Goal: Information Seeking & Learning: Learn about a topic

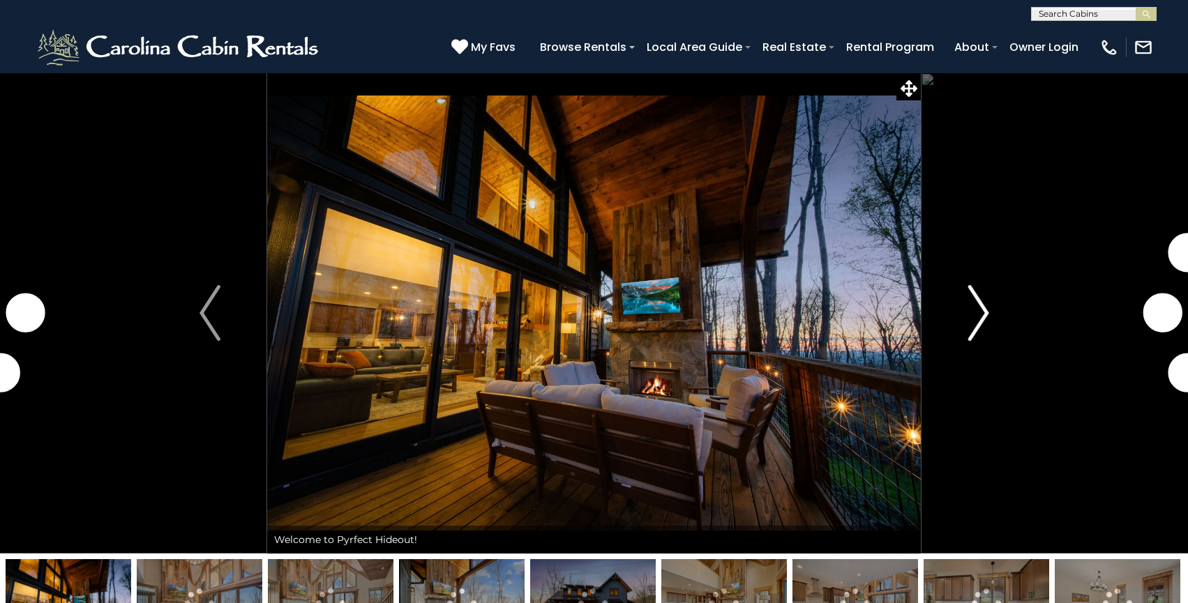
click at [969, 308] on img "Next" at bounding box center [977, 313] width 21 height 56
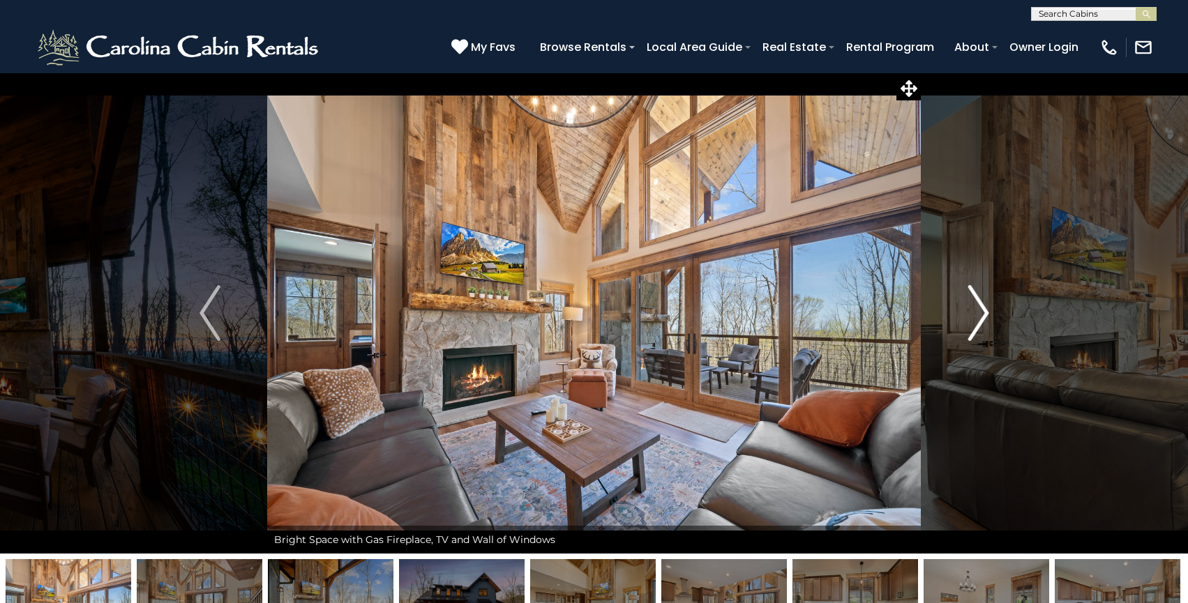
click at [969, 308] on img "Next" at bounding box center [977, 313] width 21 height 56
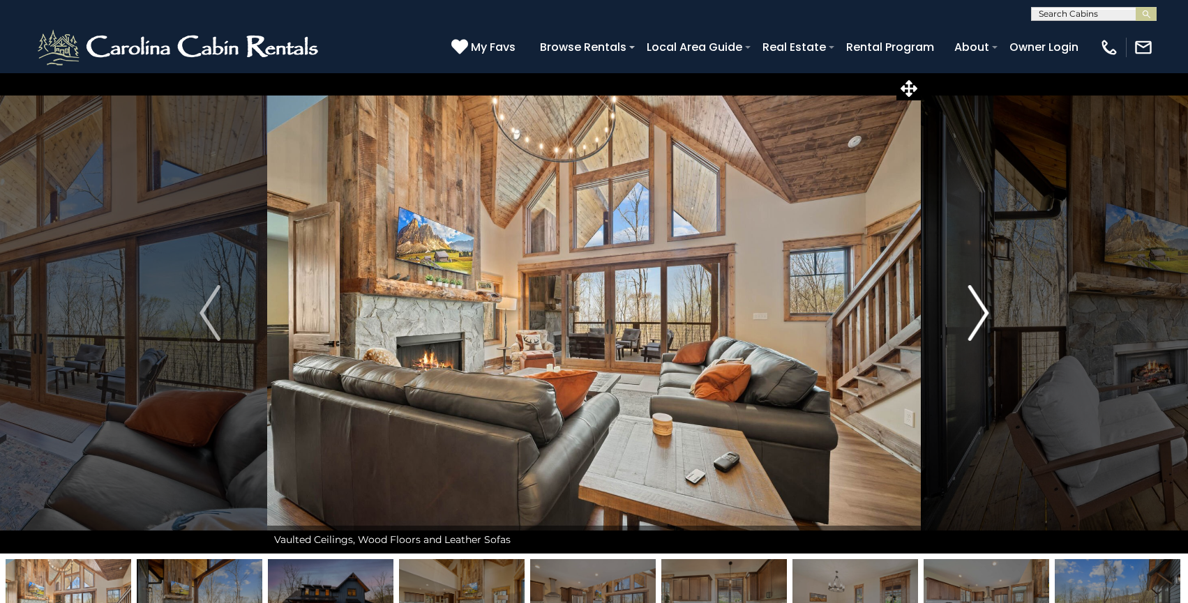
click at [969, 308] on img "Next" at bounding box center [977, 313] width 21 height 56
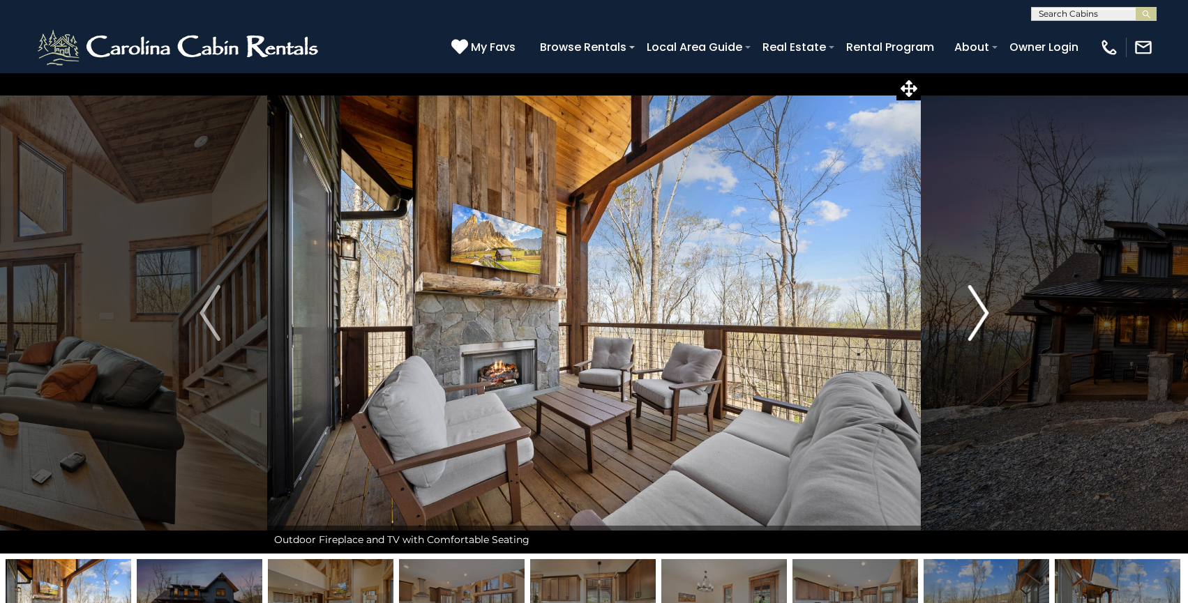
click at [969, 308] on img "Next" at bounding box center [977, 313] width 21 height 56
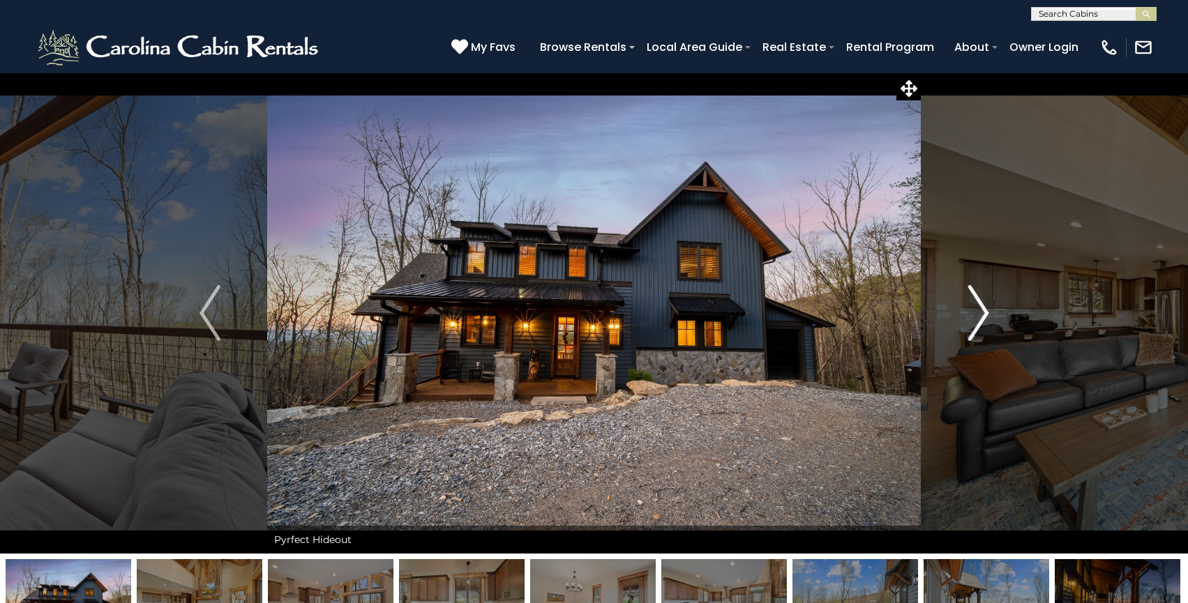
click at [969, 308] on img "Next" at bounding box center [977, 313] width 21 height 56
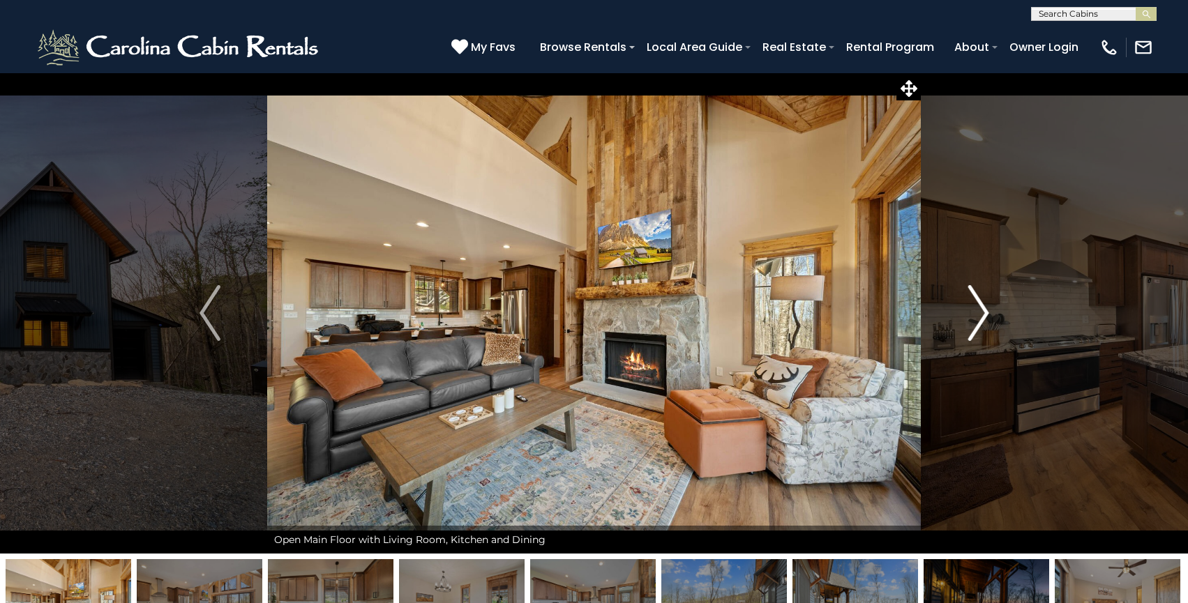
click at [969, 308] on img "Next" at bounding box center [977, 313] width 21 height 56
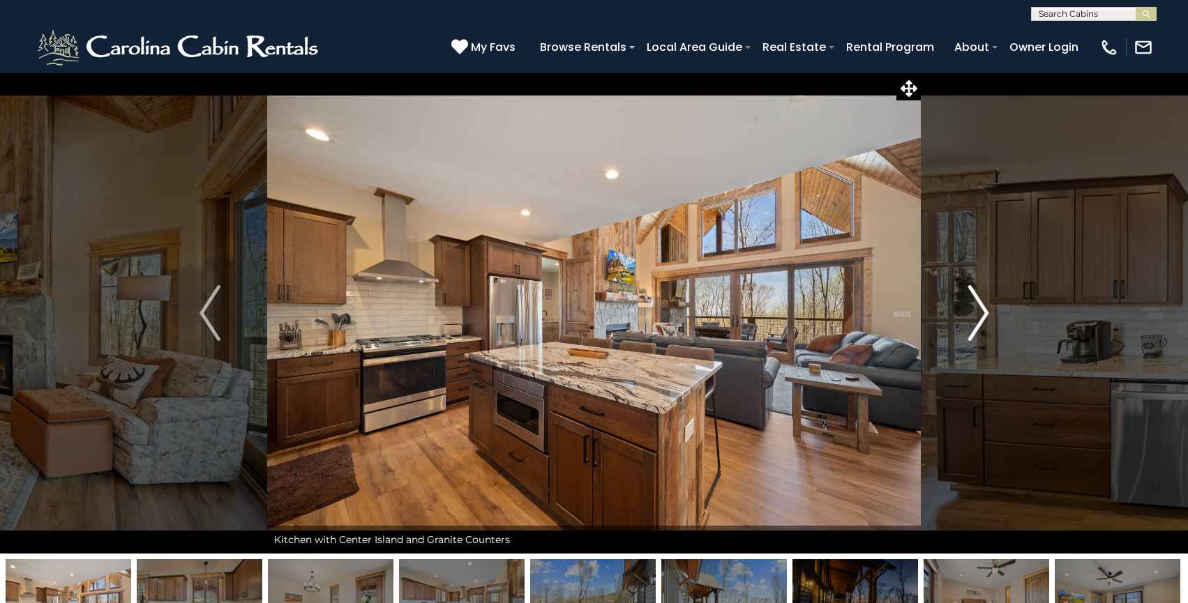
click at [969, 308] on img "Next" at bounding box center [977, 313] width 21 height 56
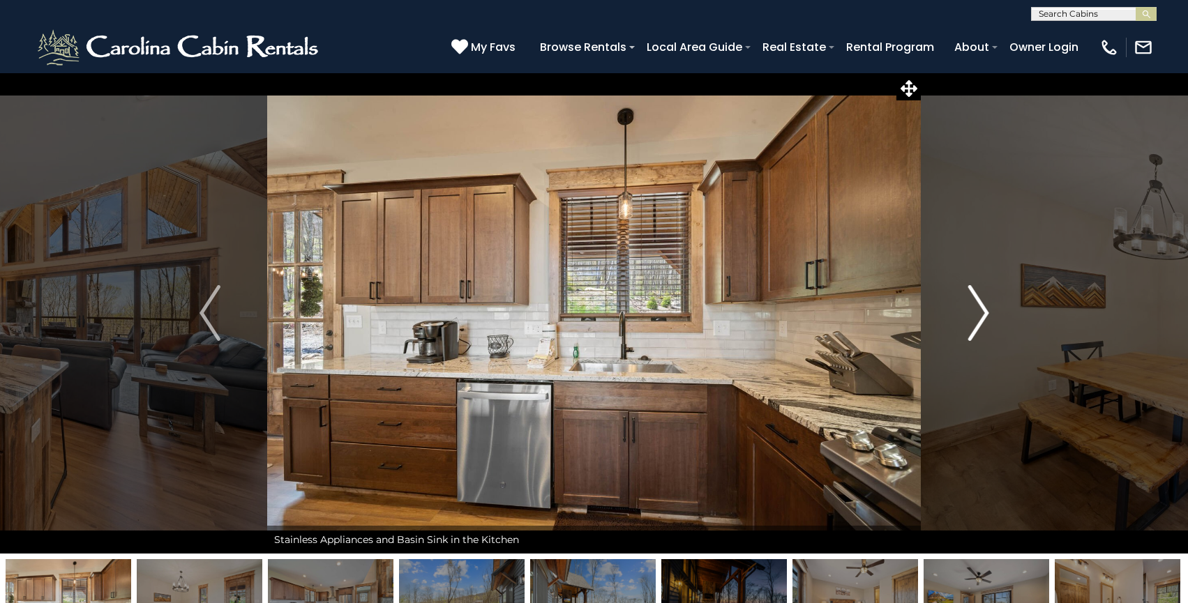
click at [969, 308] on img "Next" at bounding box center [977, 313] width 21 height 56
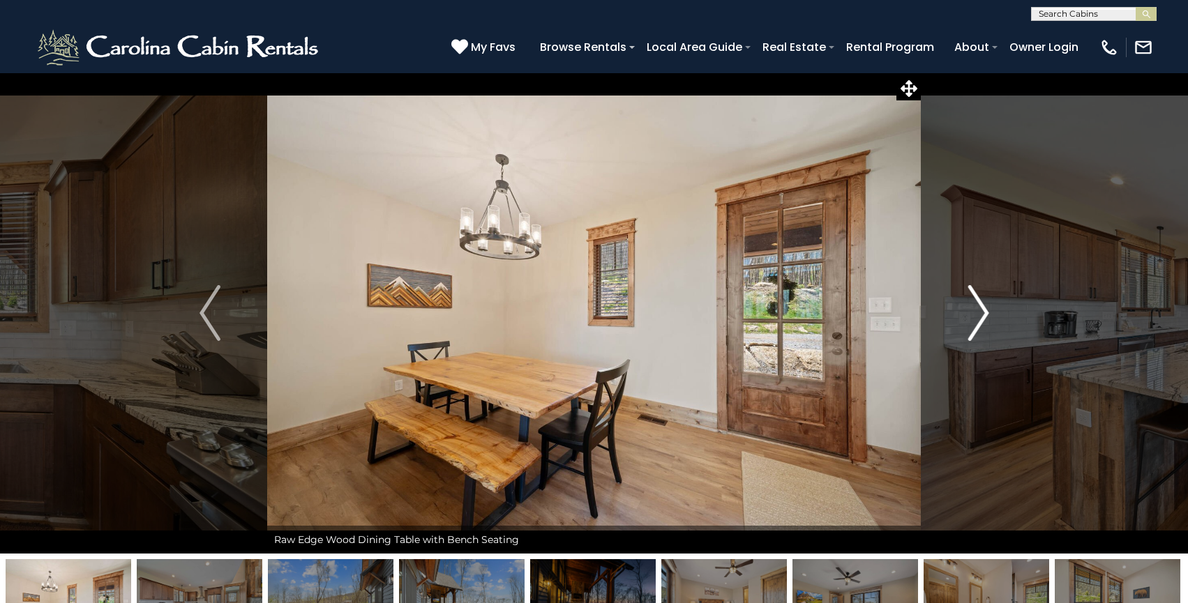
click at [969, 308] on img "Next" at bounding box center [977, 313] width 21 height 56
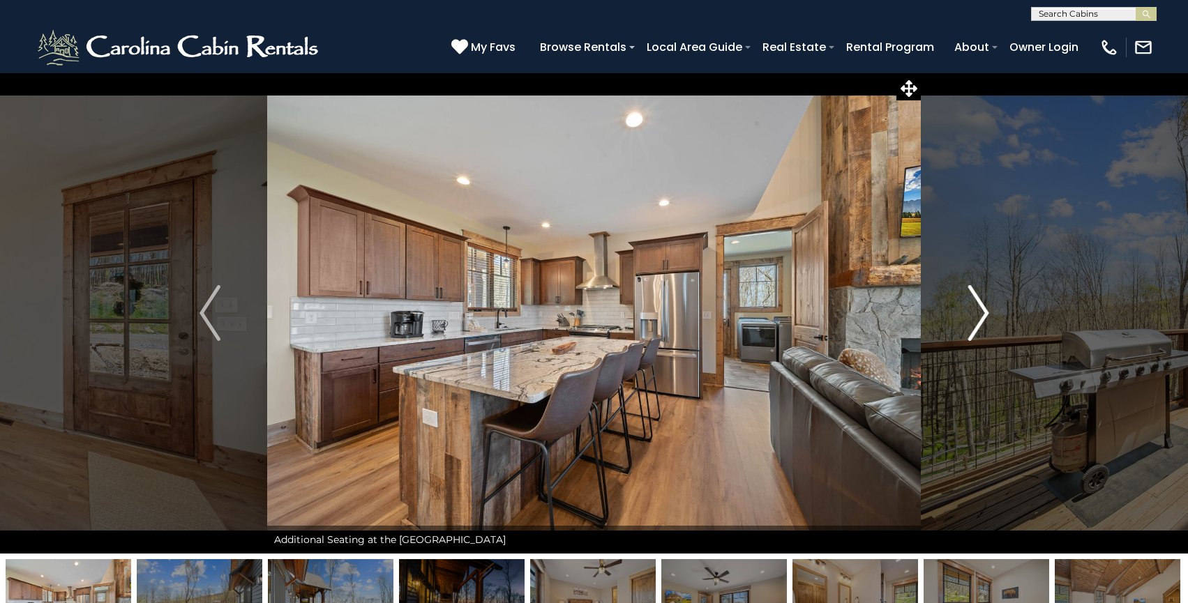
click at [969, 308] on img "Next" at bounding box center [977, 313] width 21 height 56
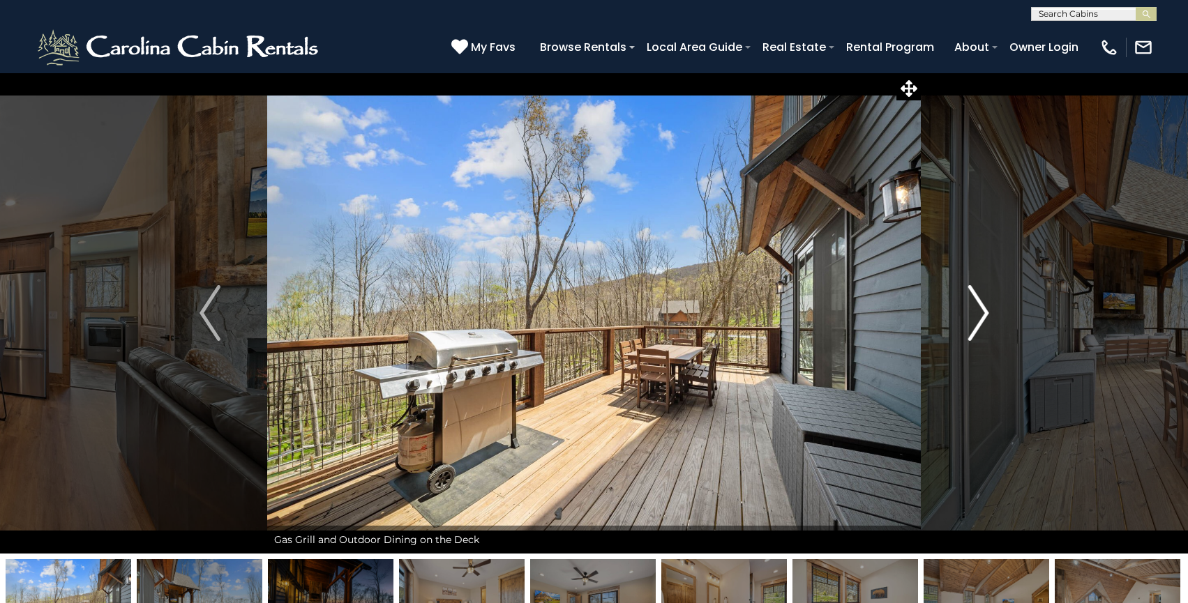
click at [969, 308] on img "Next" at bounding box center [977, 313] width 21 height 56
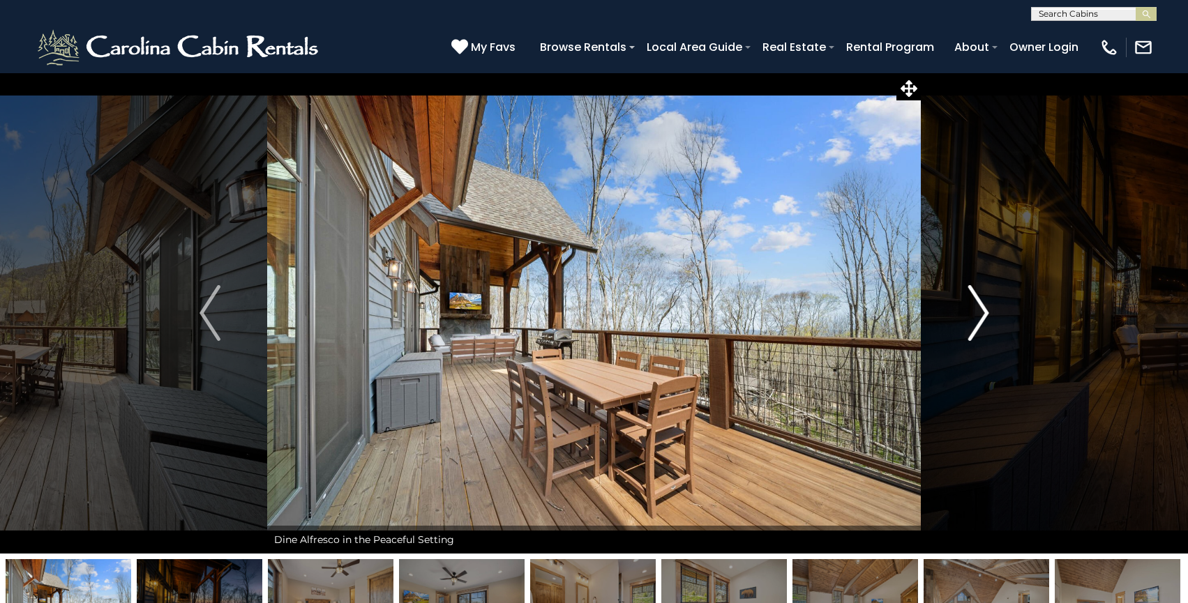
click at [969, 308] on img "Next" at bounding box center [977, 313] width 21 height 56
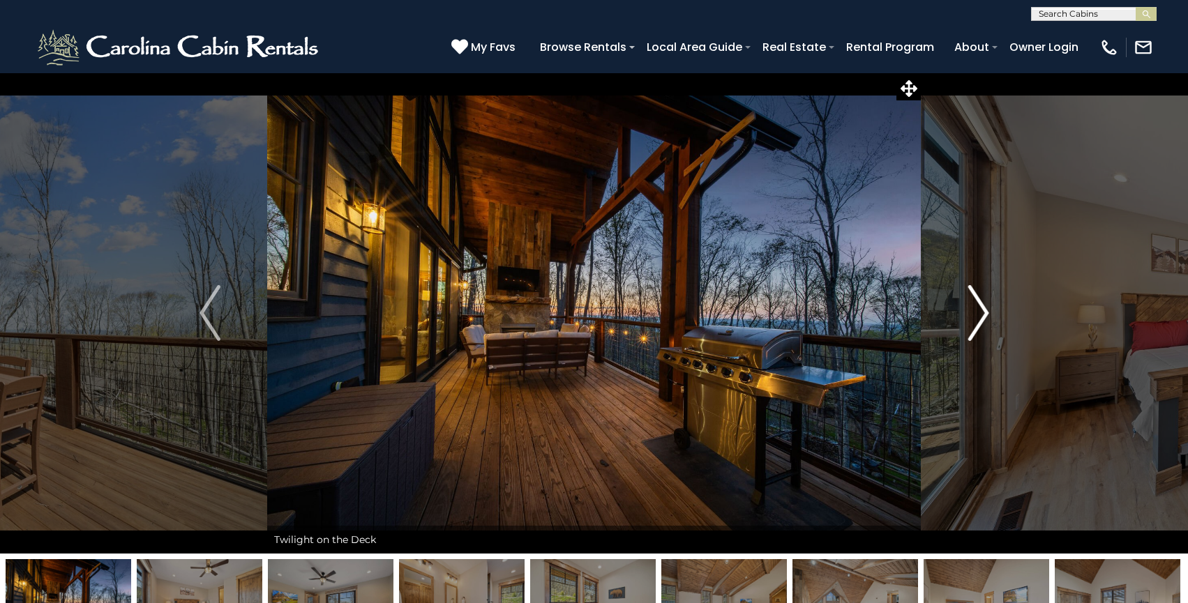
click at [969, 308] on img "Next" at bounding box center [977, 313] width 21 height 56
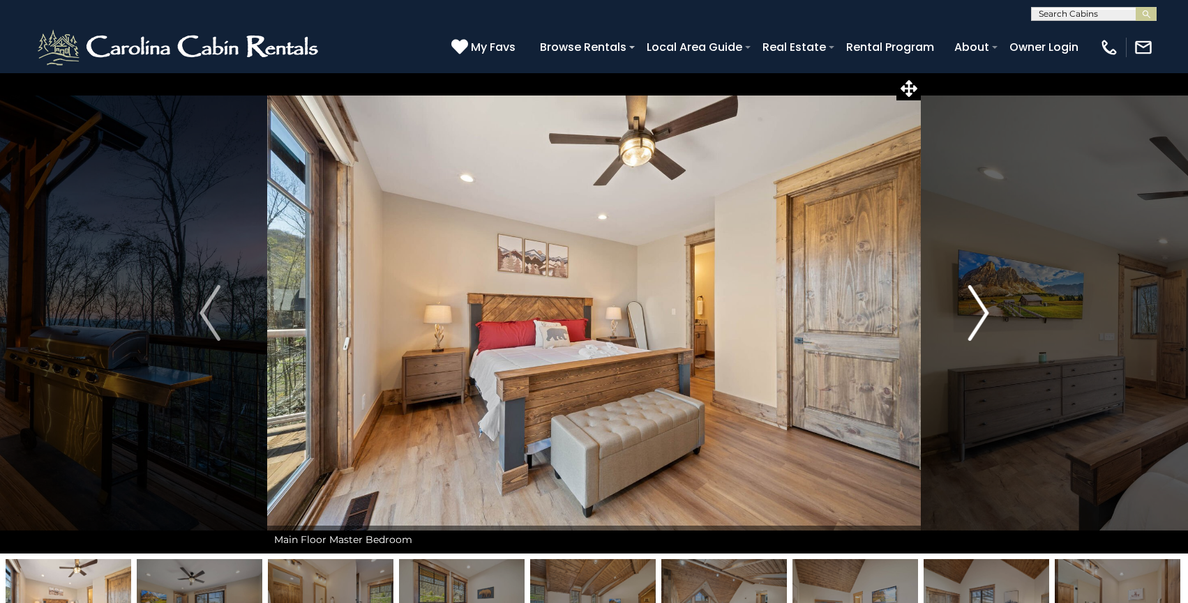
click at [969, 308] on img "Next" at bounding box center [977, 313] width 21 height 56
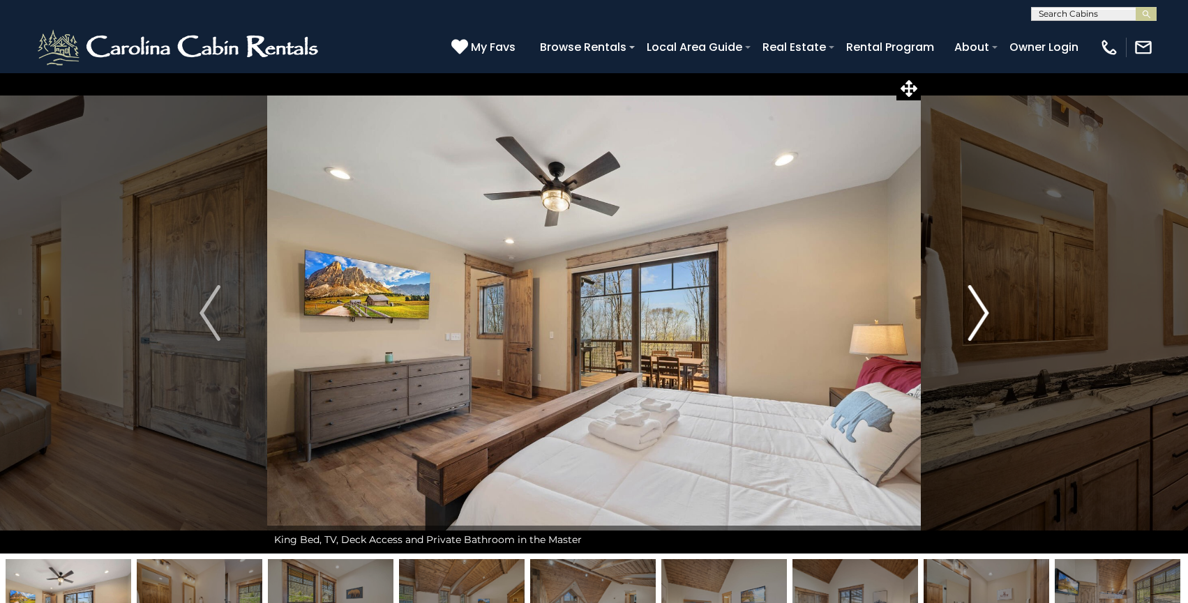
click at [968, 308] on img "Next" at bounding box center [977, 313] width 21 height 56
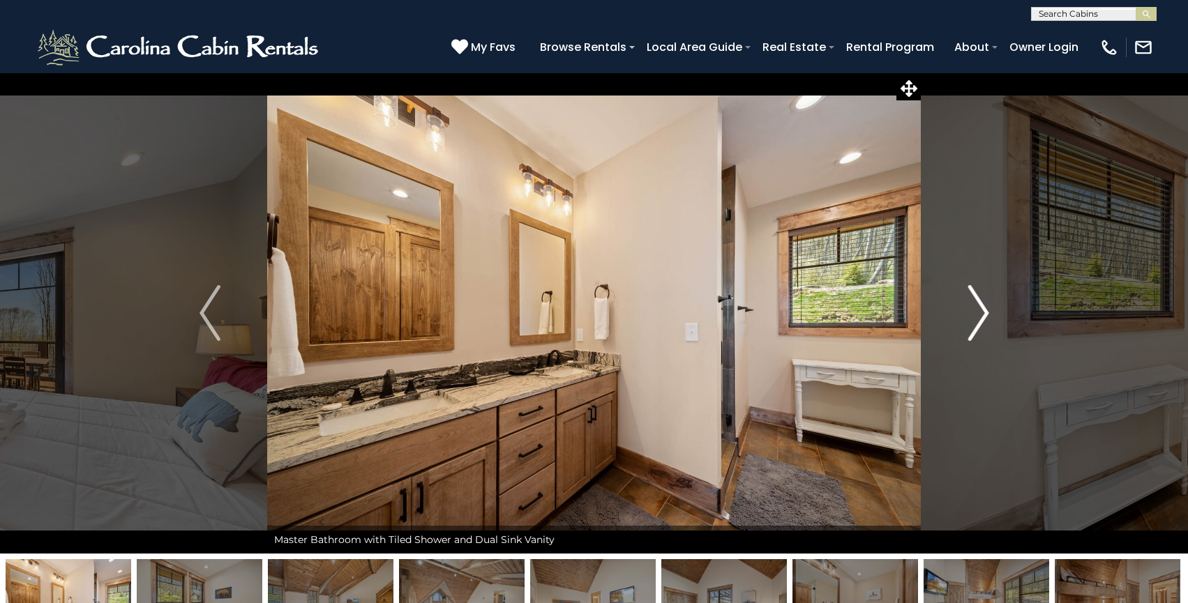
click at [968, 308] on img "Next" at bounding box center [977, 313] width 21 height 56
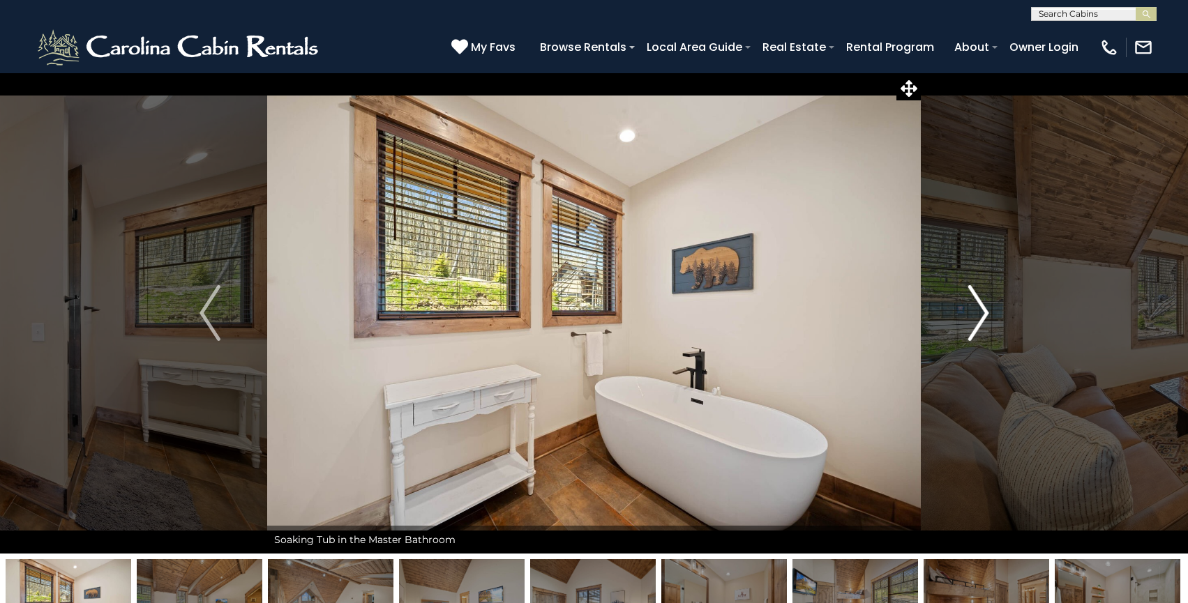
click at [968, 308] on img "Next" at bounding box center [977, 313] width 21 height 56
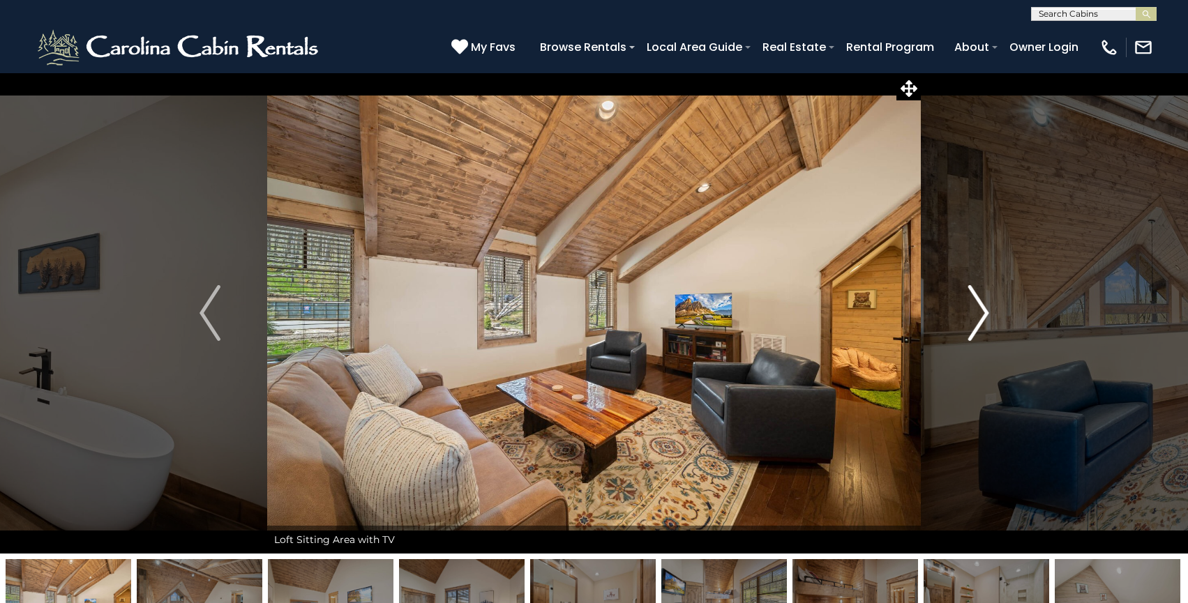
click at [968, 308] on img "Next" at bounding box center [977, 313] width 21 height 56
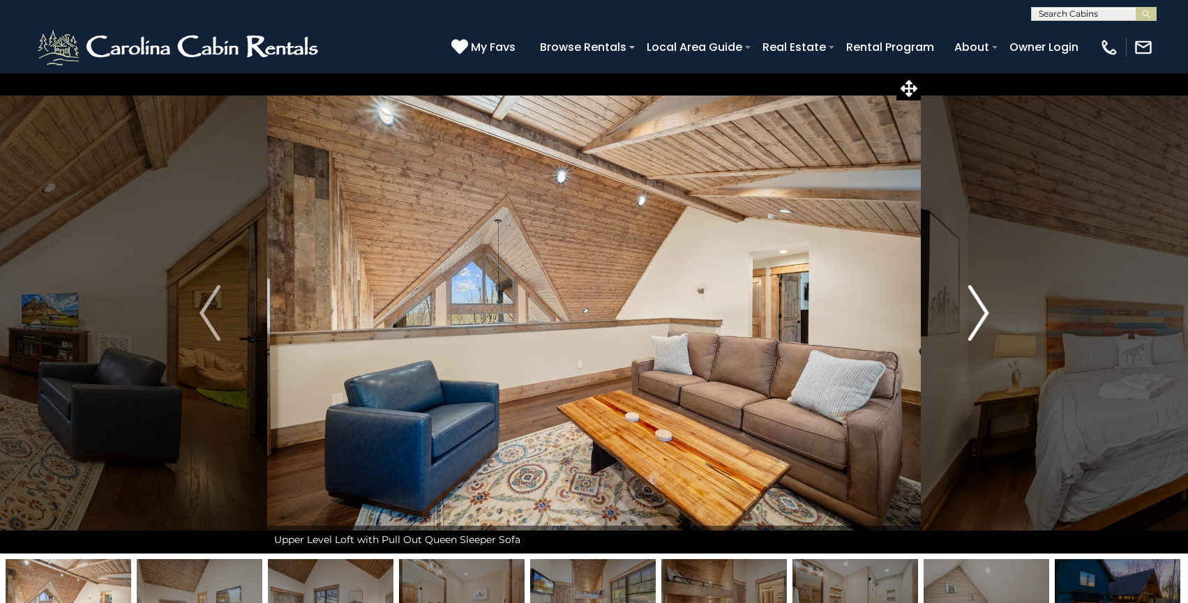
click at [968, 308] on img "Next" at bounding box center [977, 313] width 21 height 56
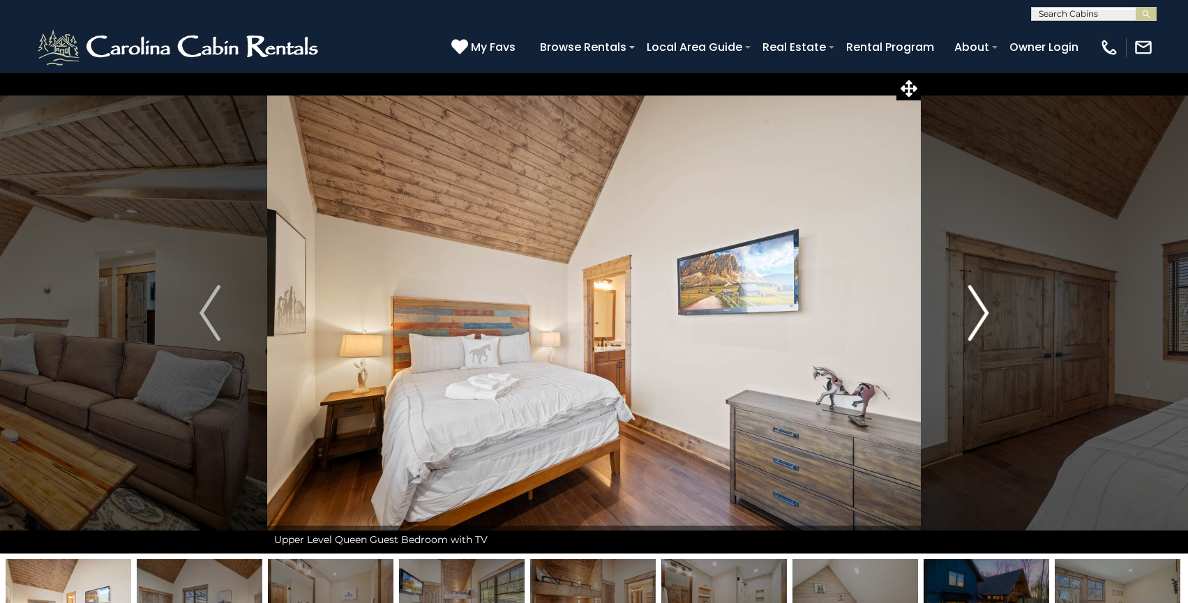
click at [968, 308] on img "Next" at bounding box center [977, 313] width 21 height 56
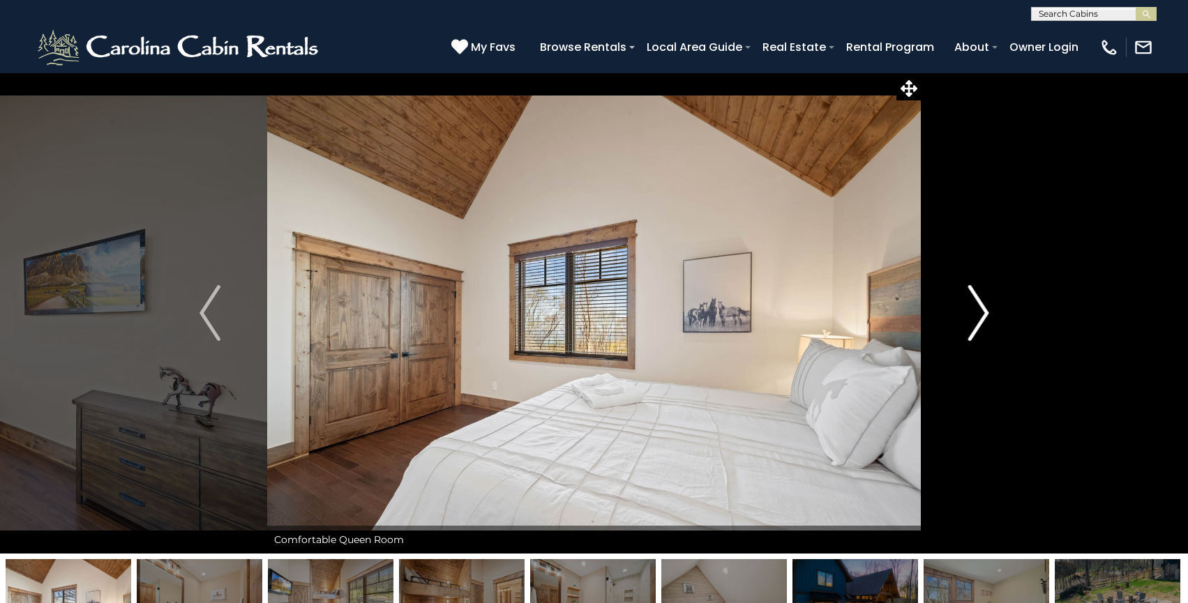
click at [968, 308] on img "Next" at bounding box center [977, 313] width 21 height 56
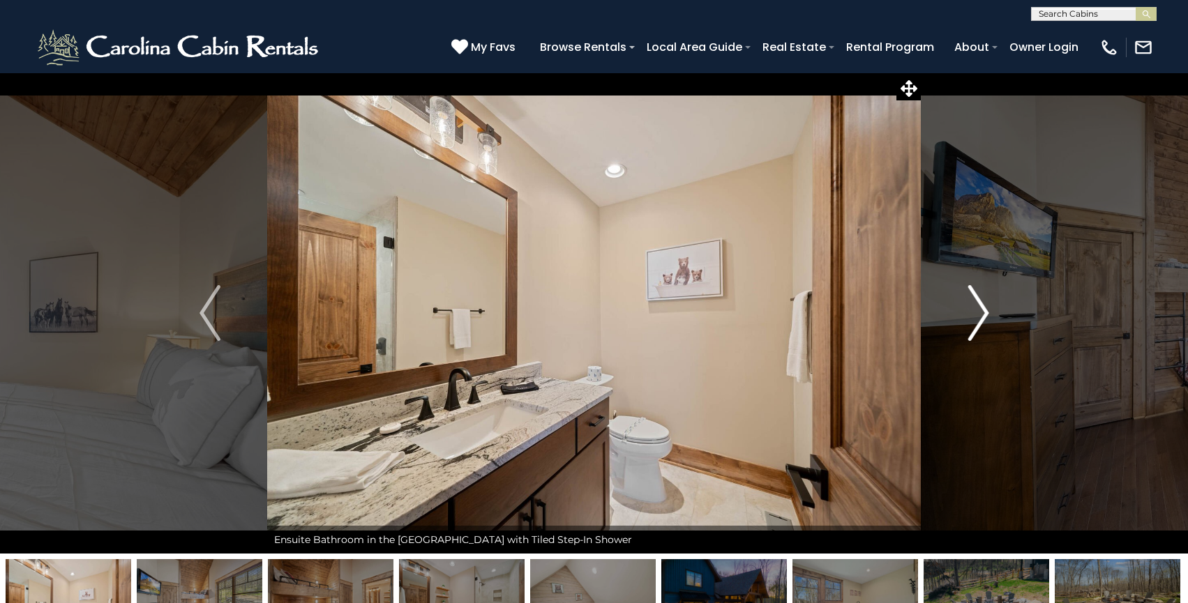
click at [968, 308] on img "Next" at bounding box center [977, 313] width 21 height 56
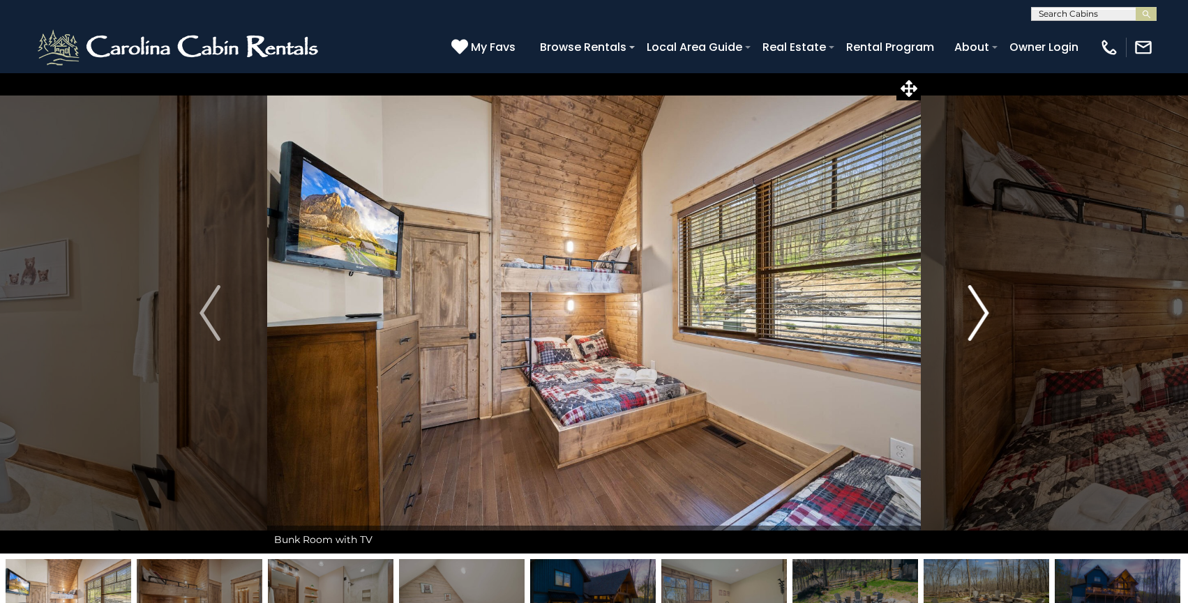
click at [968, 308] on img "Next" at bounding box center [977, 313] width 21 height 56
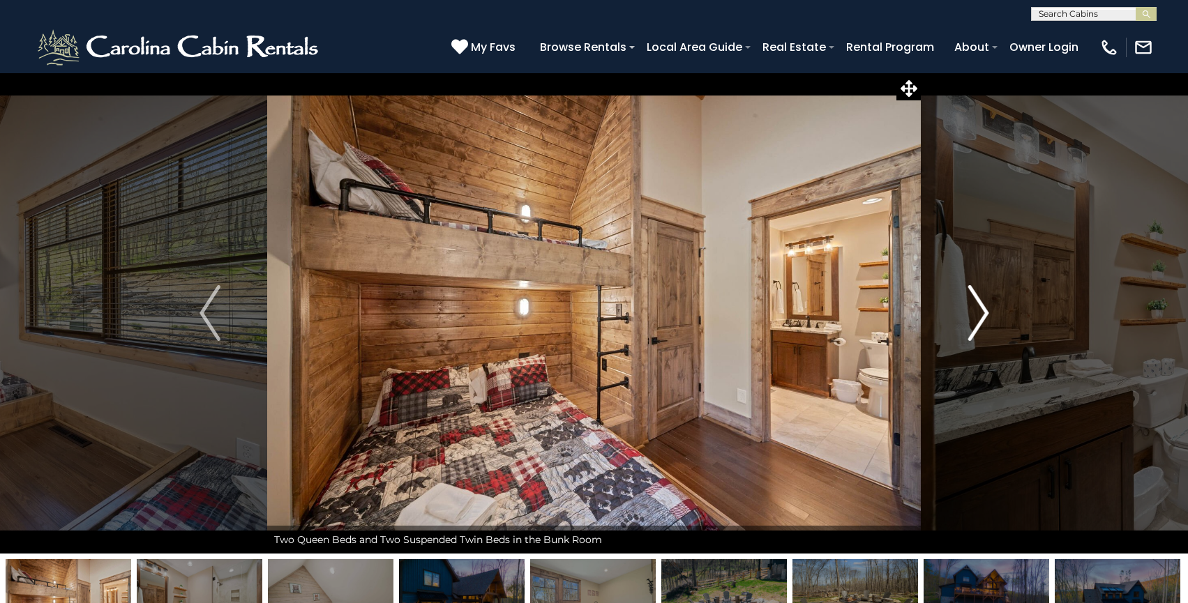
click at [968, 308] on img "Next" at bounding box center [977, 313] width 21 height 56
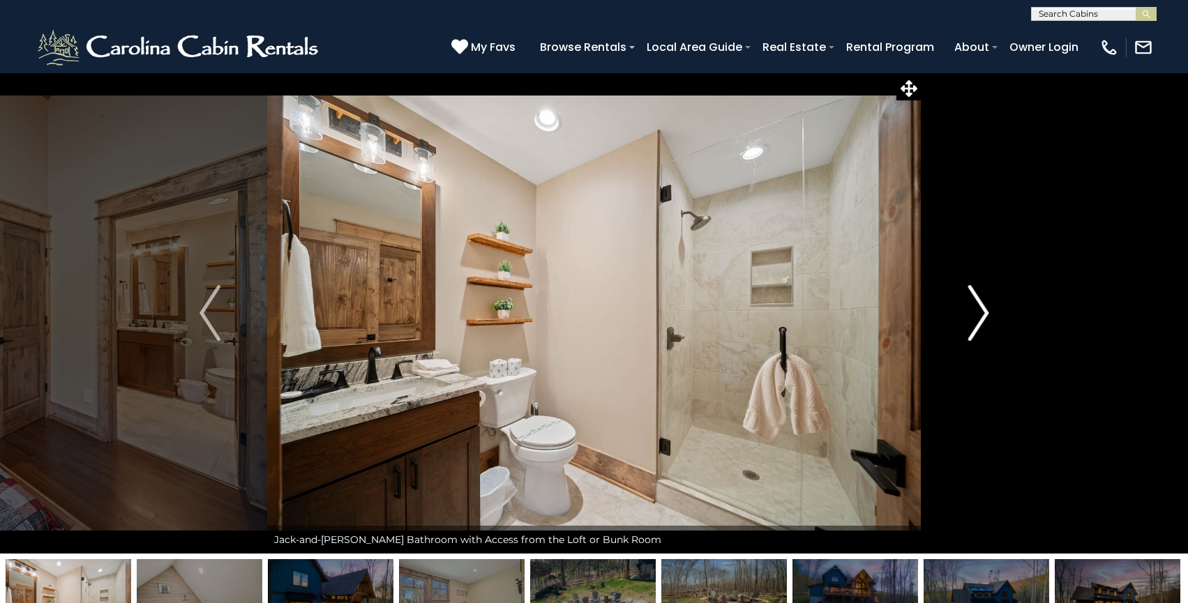
click at [968, 308] on img "Next" at bounding box center [977, 313] width 21 height 56
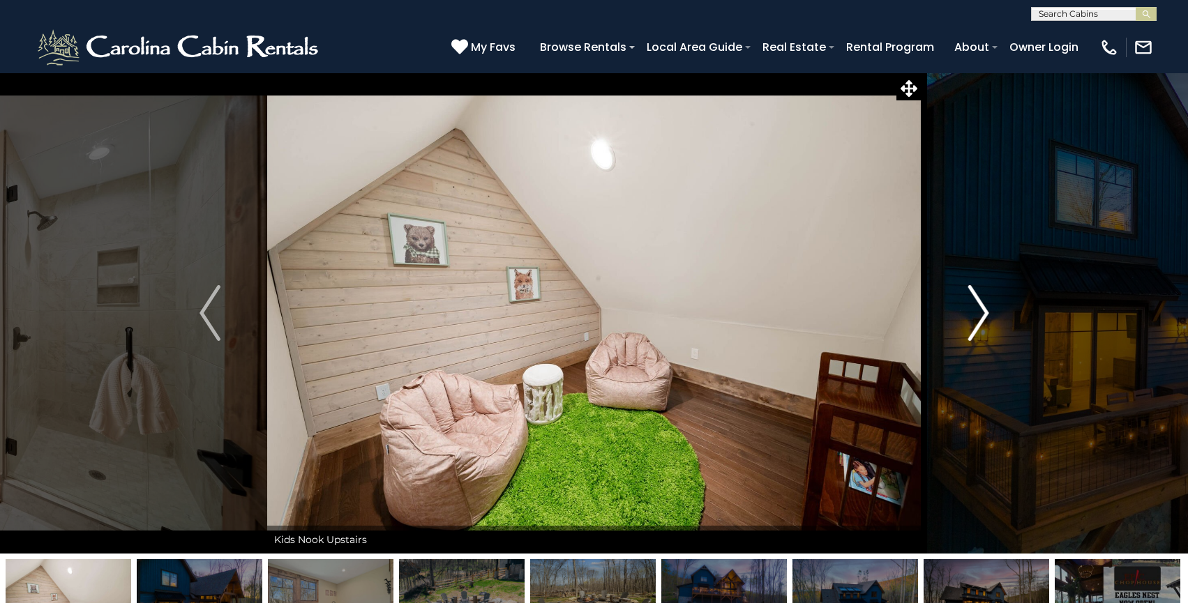
click at [968, 308] on img "Next" at bounding box center [977, 313] width 21 height 56
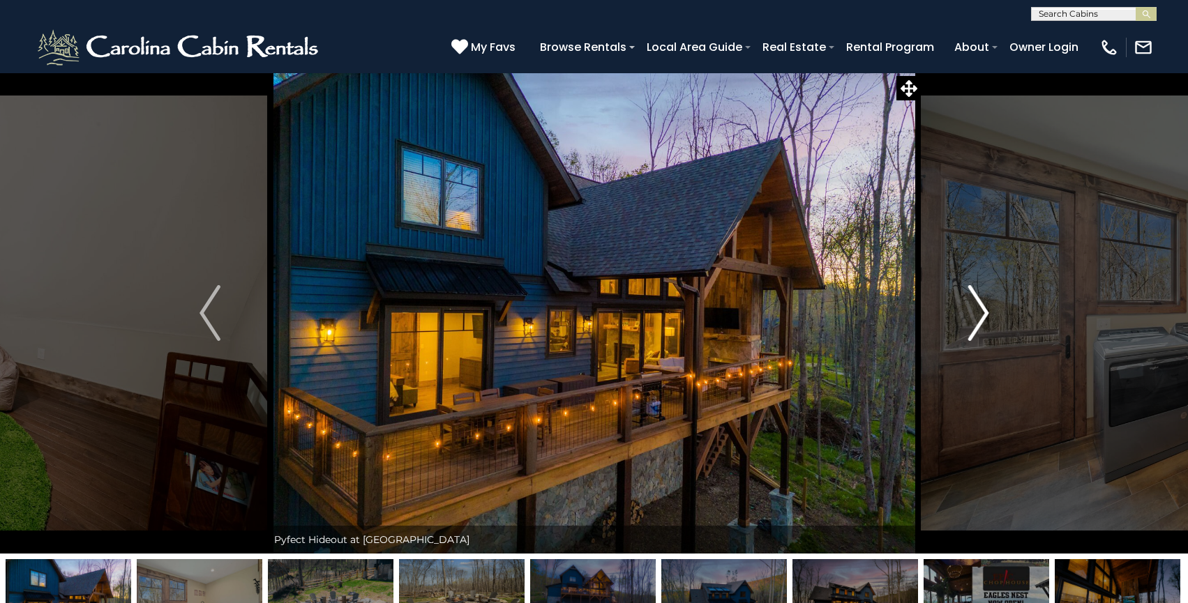
click at [968, 308] on img "Next" at bounding box center [977, 313] width 21 height 56
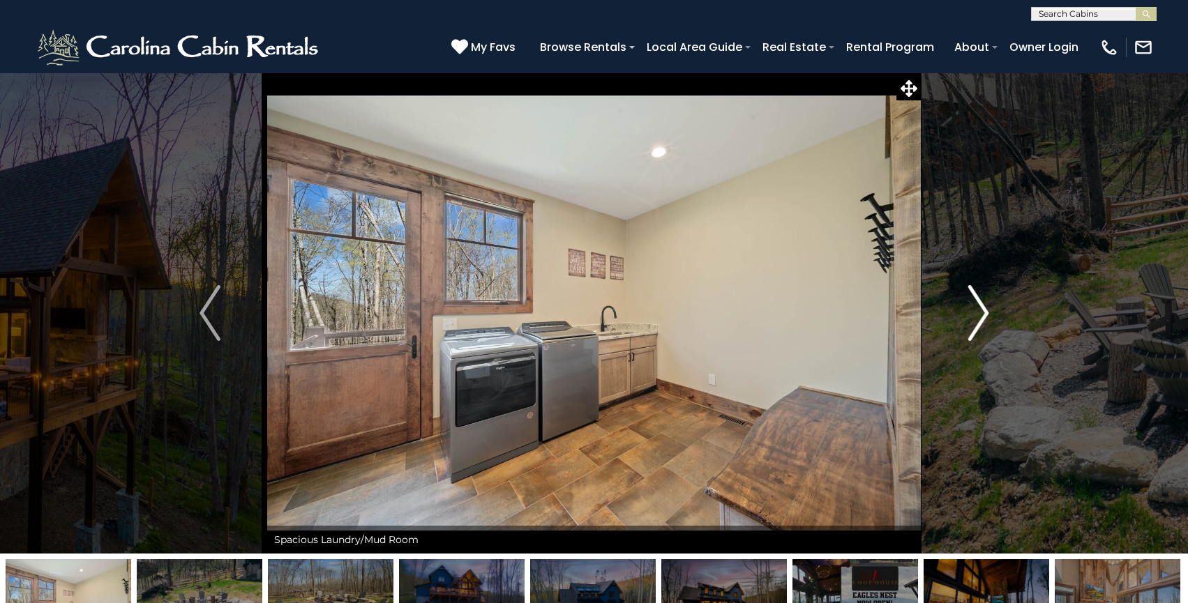
click at [968, 308] on img "Next" at bounding box center [977, 313] width 21 height 56
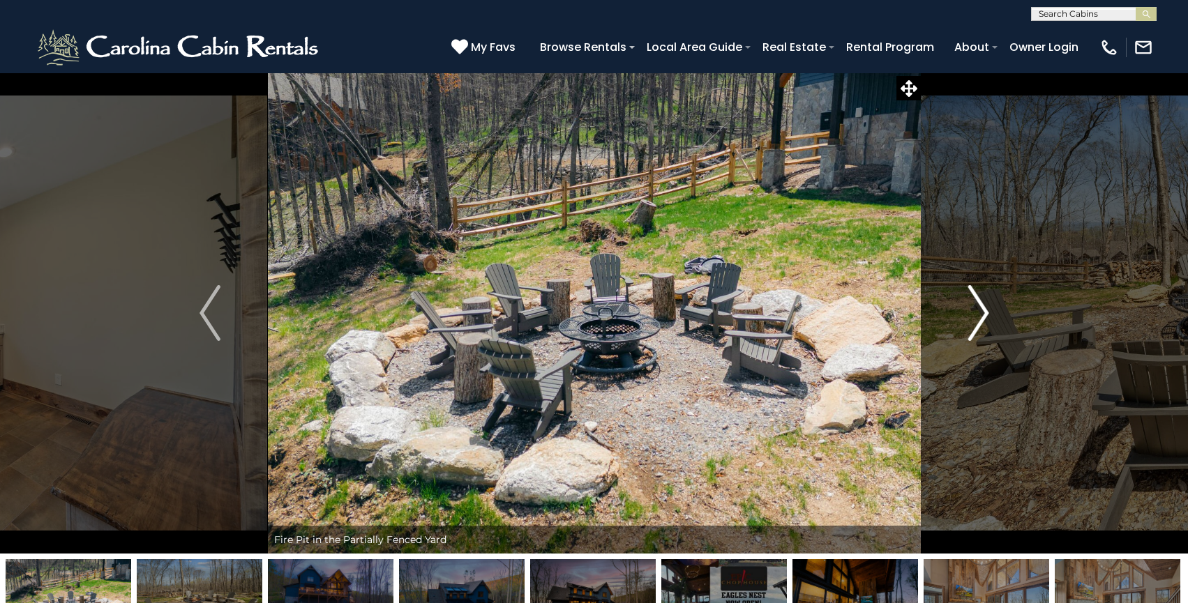
click at [968, 308] on img "Next" at bounding box center [977, 313] width 21 height 56
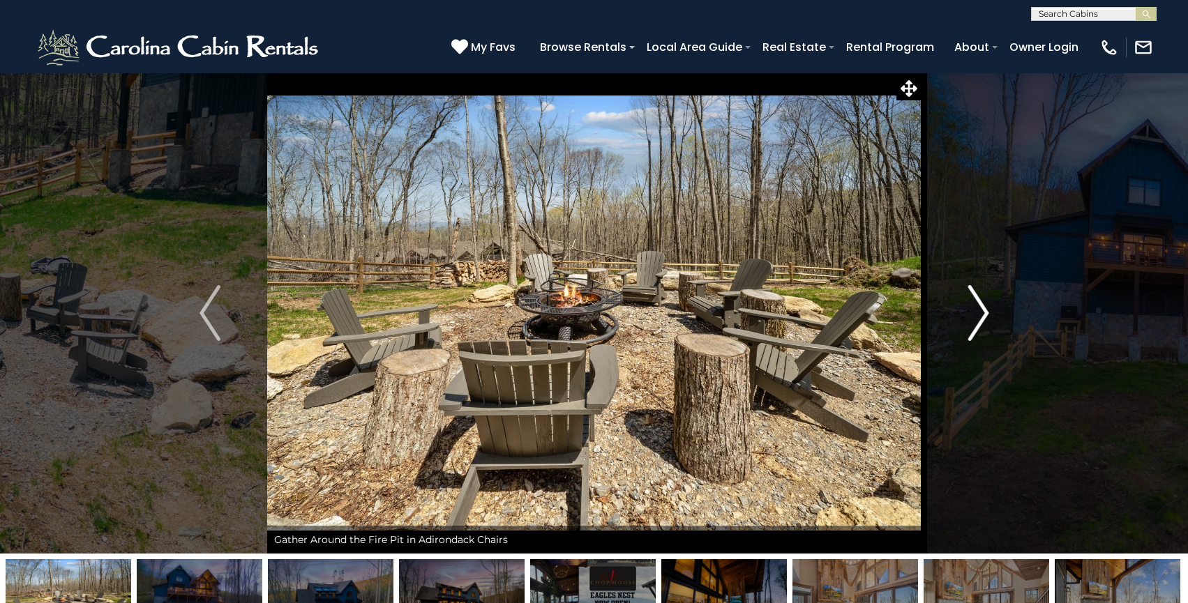
click at [968, 308] on img "Next" at bounding box center [977, 313] width 21 height 56
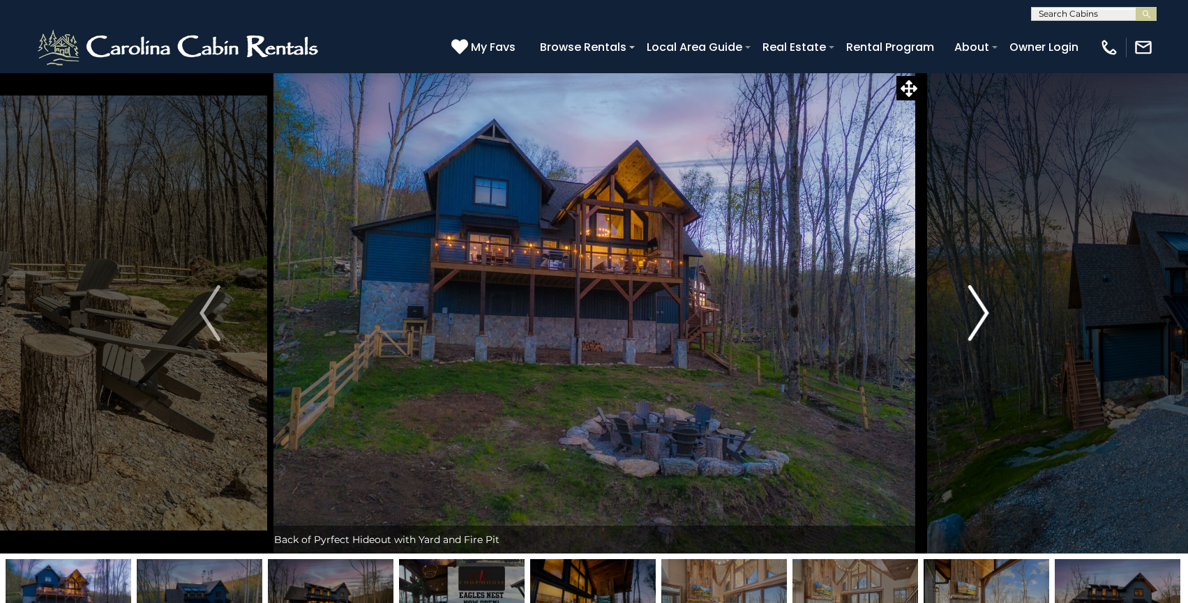
click at [968, 308] on img "Next" at bounding box center [977, 313] width 21 height 56
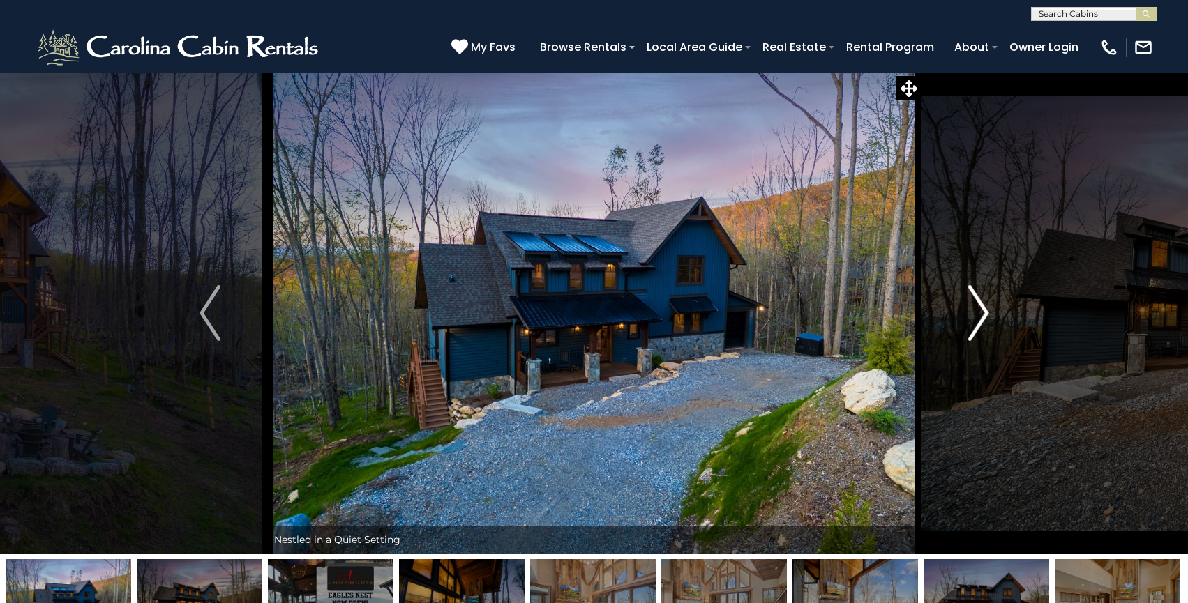
click at [968, 308] on img "Next" at bounding box center [977, 313] width 21 height 56
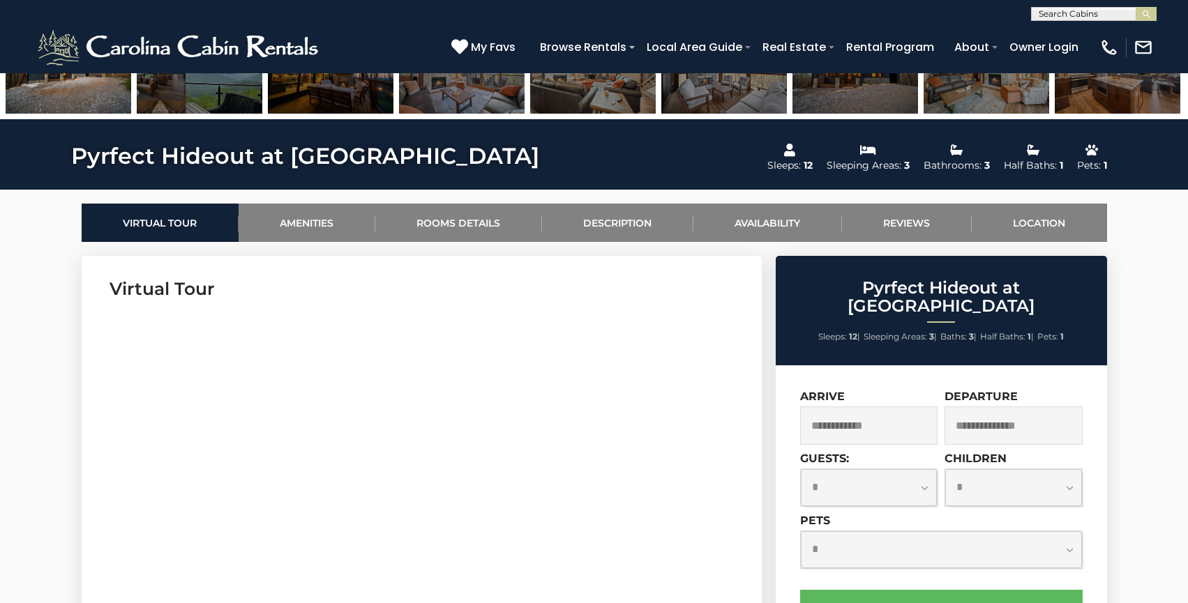
scroll to position [534, 0]
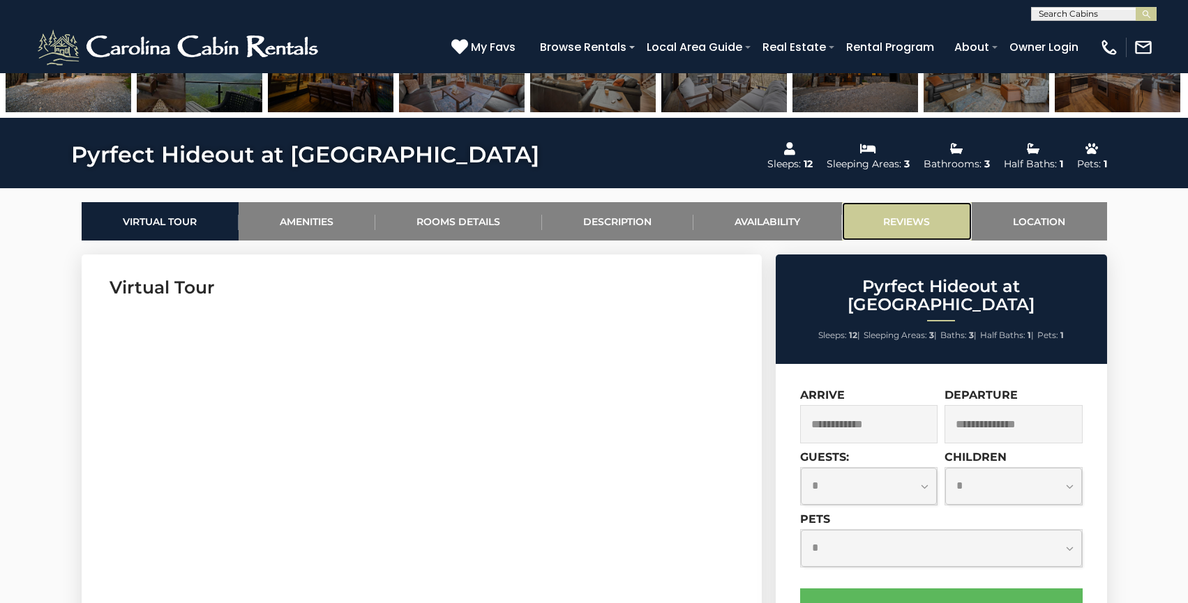
click at [906, 225] on link "Reviews" at bounding box center [907, 221] width 130 height 38
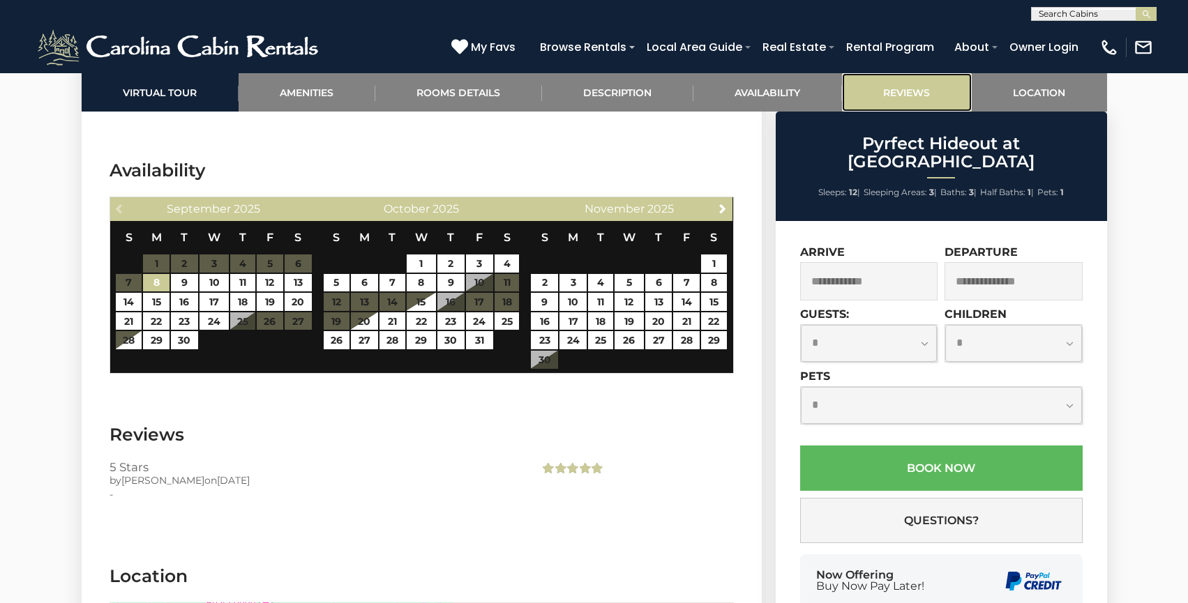
scroll to position [3591, 0]
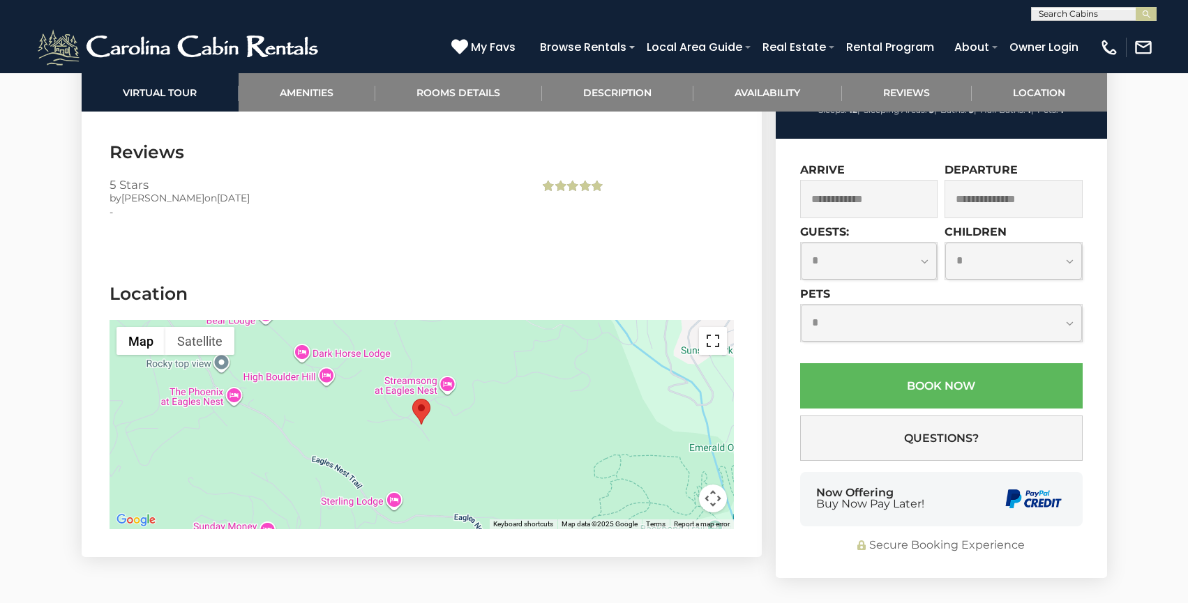
click at [710, 335] on button "Toggle fullscreen view" at bounding box center [713, 341] width 28 height 28
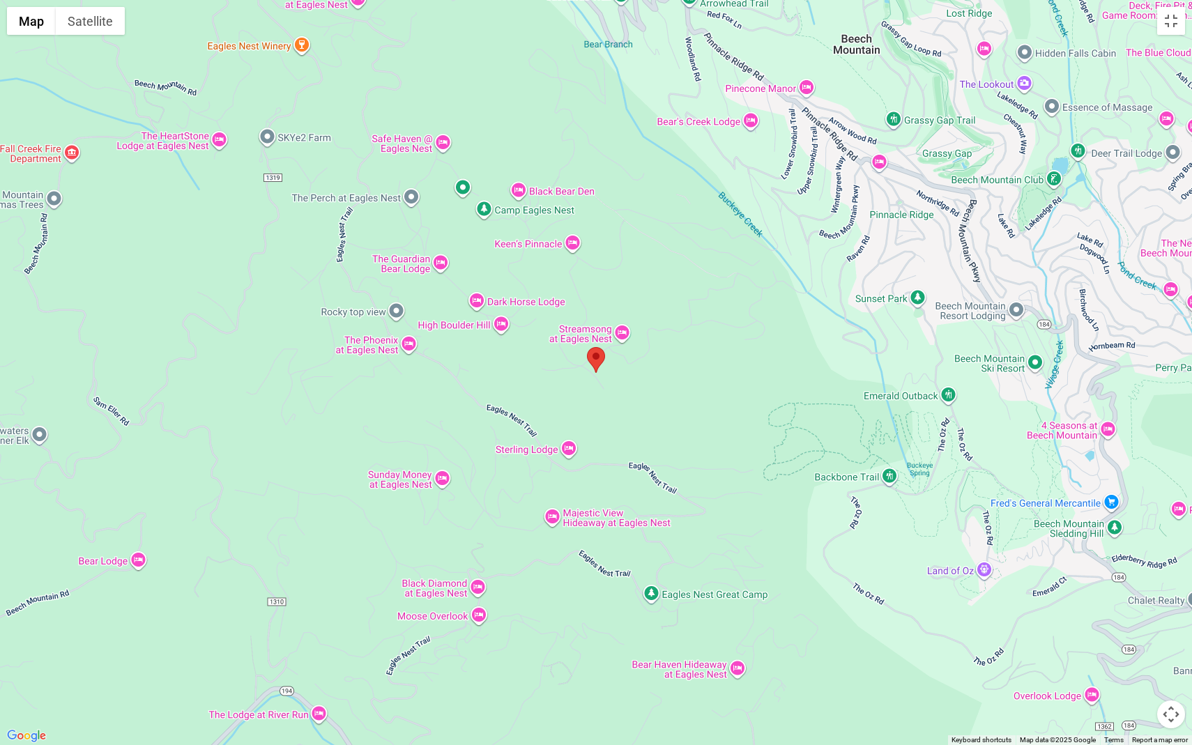
click at [1164, 602] on button "Map camera controls" at bounding box center [1172, 715] width 28 height 28
click at [1130, 602] on button "Zoom out" at bounding box center [1137, 715] width 28 height 28
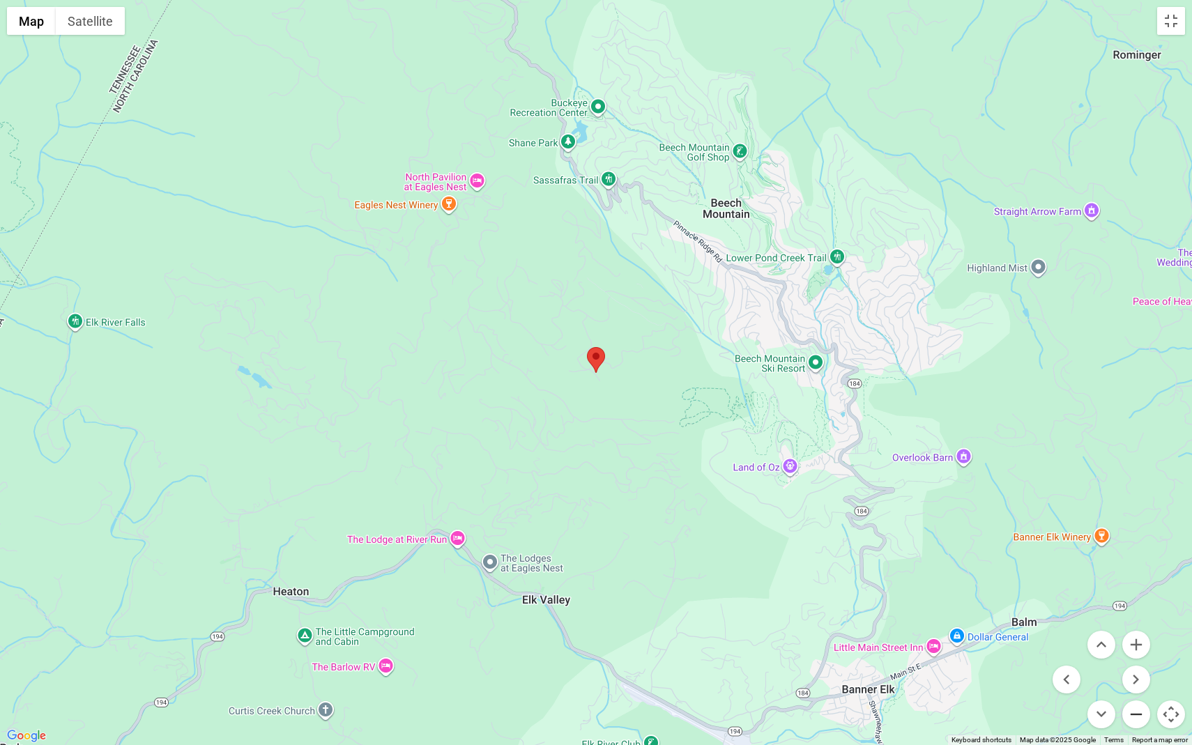
click at [1130, 602] on button "Zoom out" at bounding box center [1137, 715] width 28 height 28
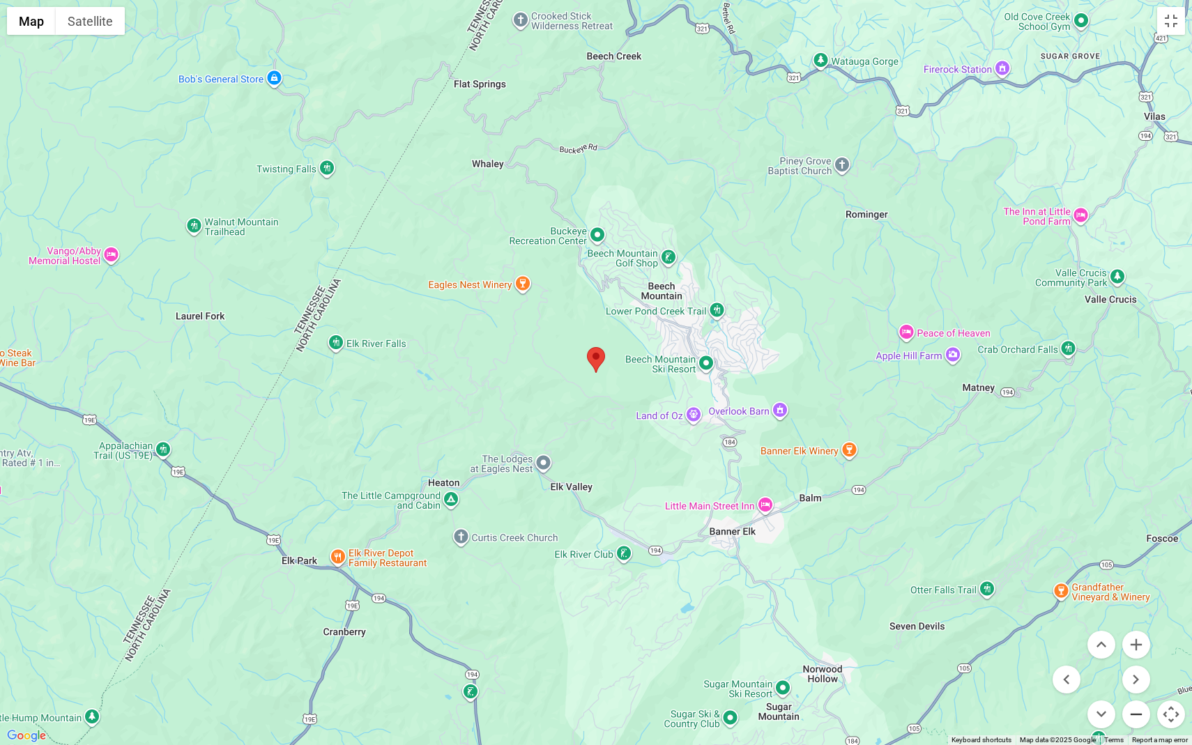
click at [1130, 602] on button "Zoom out" at bounding box center [1137, 715] width 28 height 28
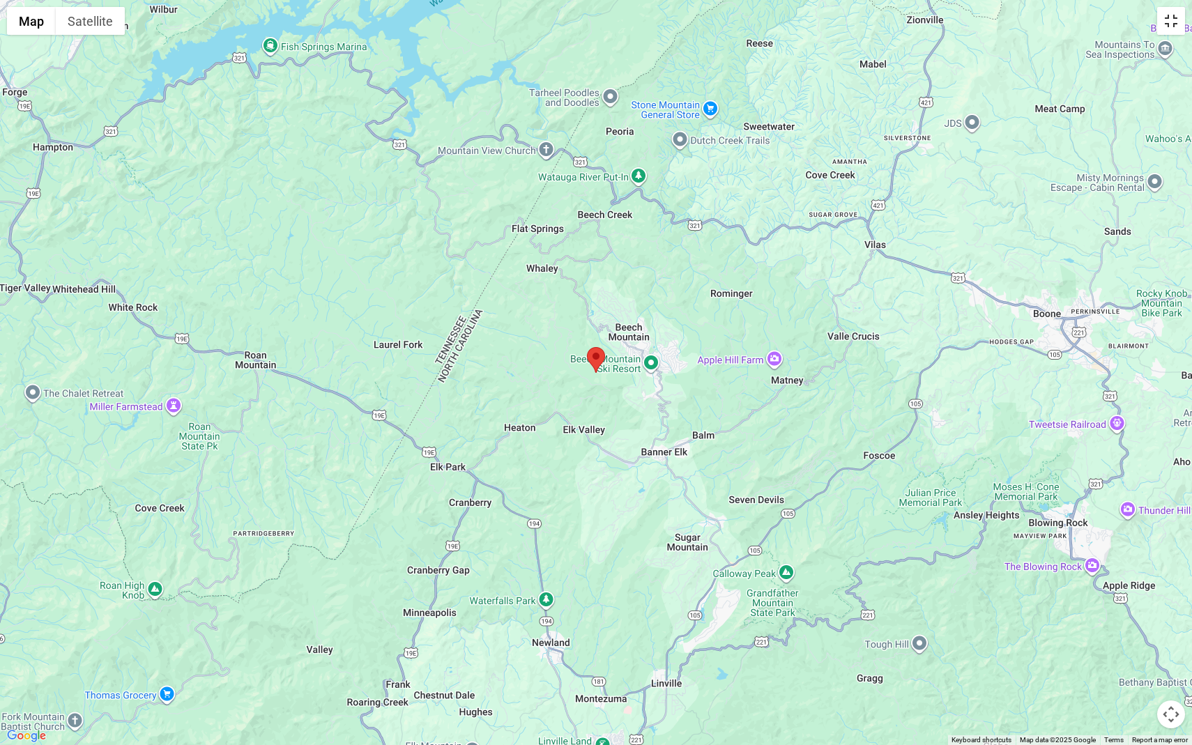
click at [1172, 22] on button "Toggle fullscreen view" at bounding box center [1172, 21] width 28 height 28
